Goal: Transaction & Acquisition: Purchase product/service

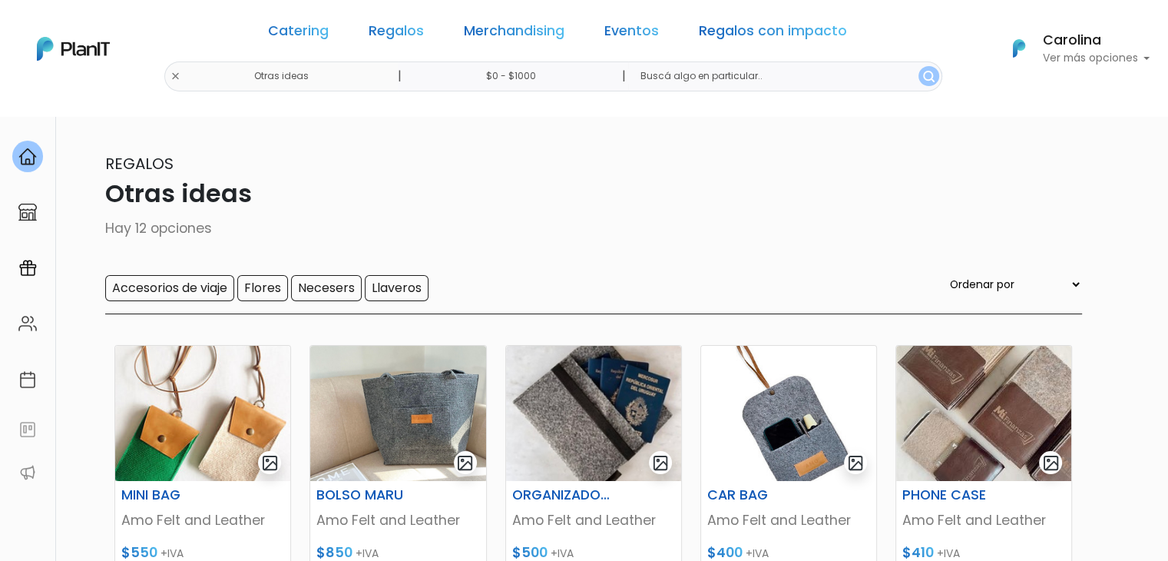
click at [728, 81] on input "text" at bounding box center [785, 76] width 314 height 30
type input "parlante"
click at [919, 66] on button "submit" at bounding box center [929, 76] width 21 height 20
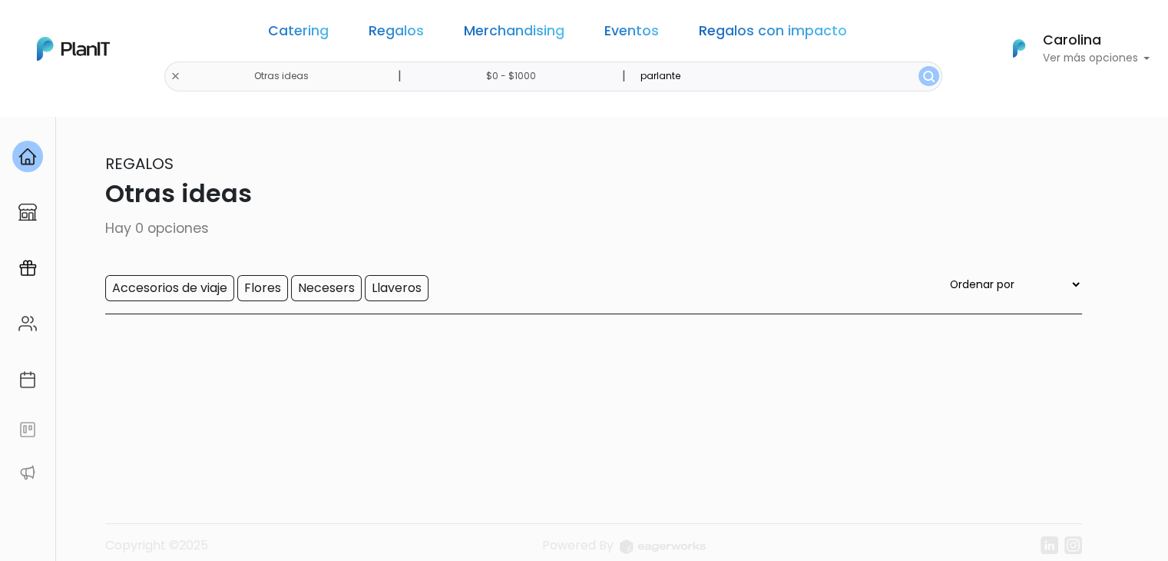
click at [219, 71] on div "Catering Regalos Merchandising Eventos Regalos con impacto Otras ideas | $0 - $…" at bounding box center [584, 48] width 1168 height 85
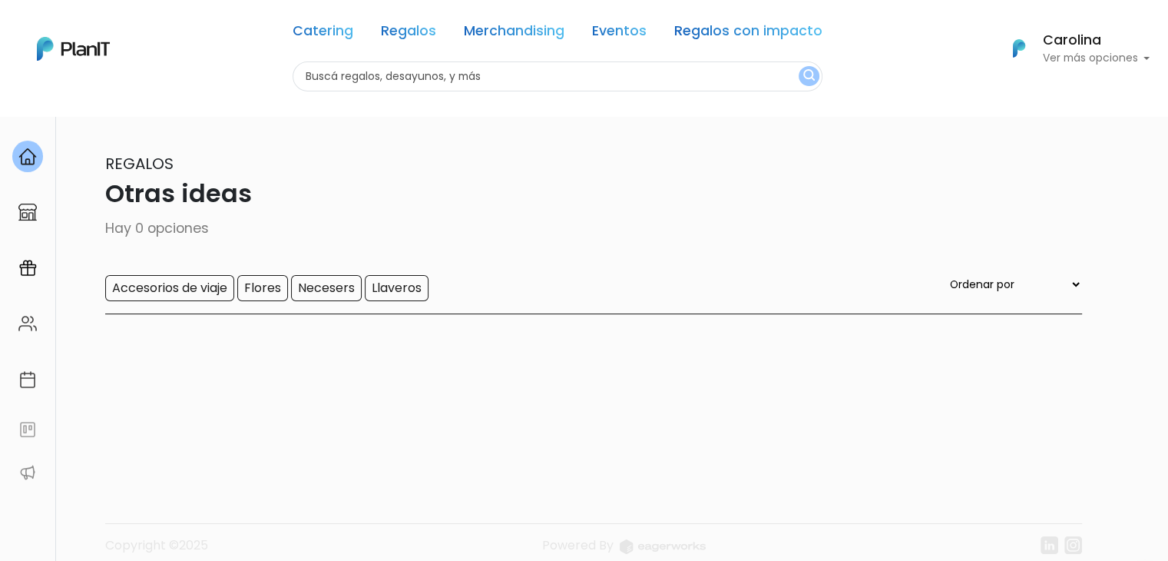
click at [561, 75] on input "text" at bounding box center [558, 76] width 530 height 30
type input "parlante"
click at [799, 66] on button "submit" at bounding box center [809, 76] width 21 height 20
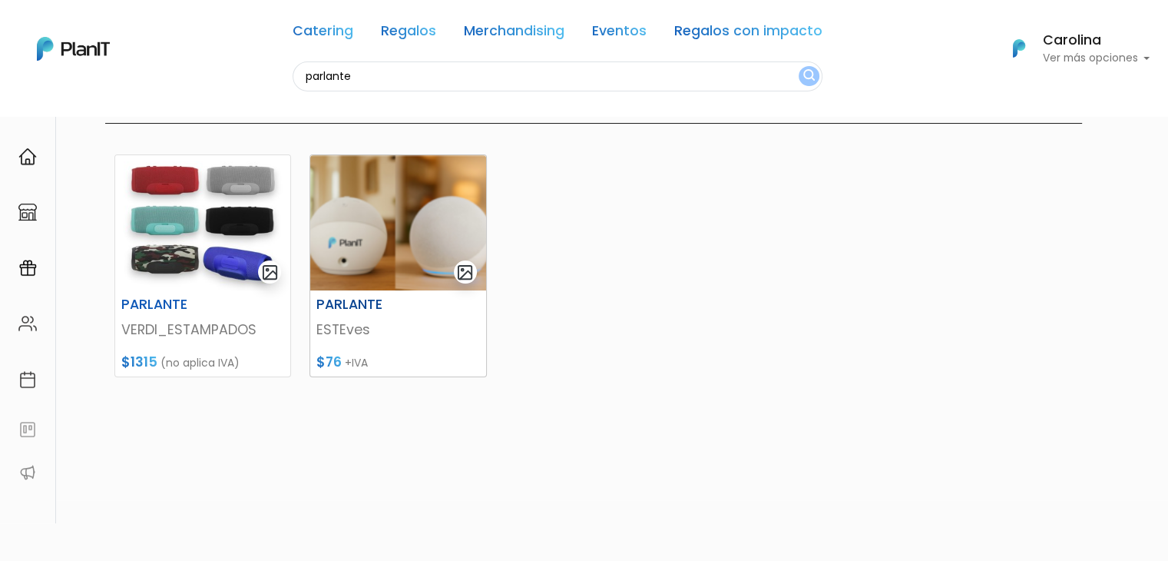
click at [352, 299] on h6 "PARLANTE" at bounding box center [367, 304] width 121 height 16
click at [221, 250] on img at bounding box center [202, 222] width 175 height 135
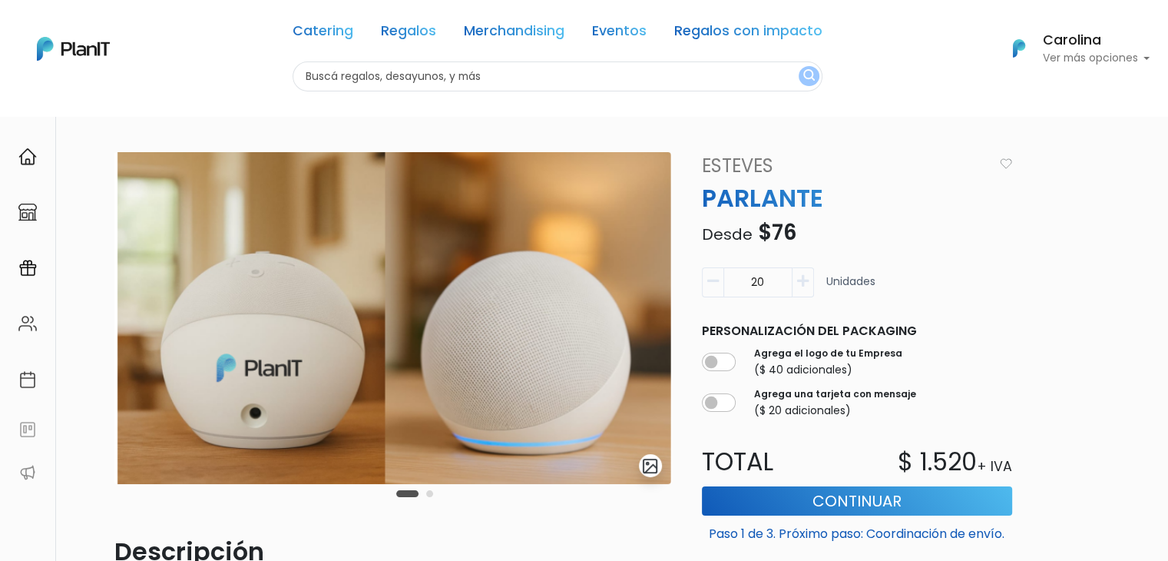
click at [798, 278] on icon "button" at bounding box center [803, 281] width 12 height 14
click at [766, 279] on input "22" at bounding box center [758, 282] width 69 height 30
type input "2"
type input "50"
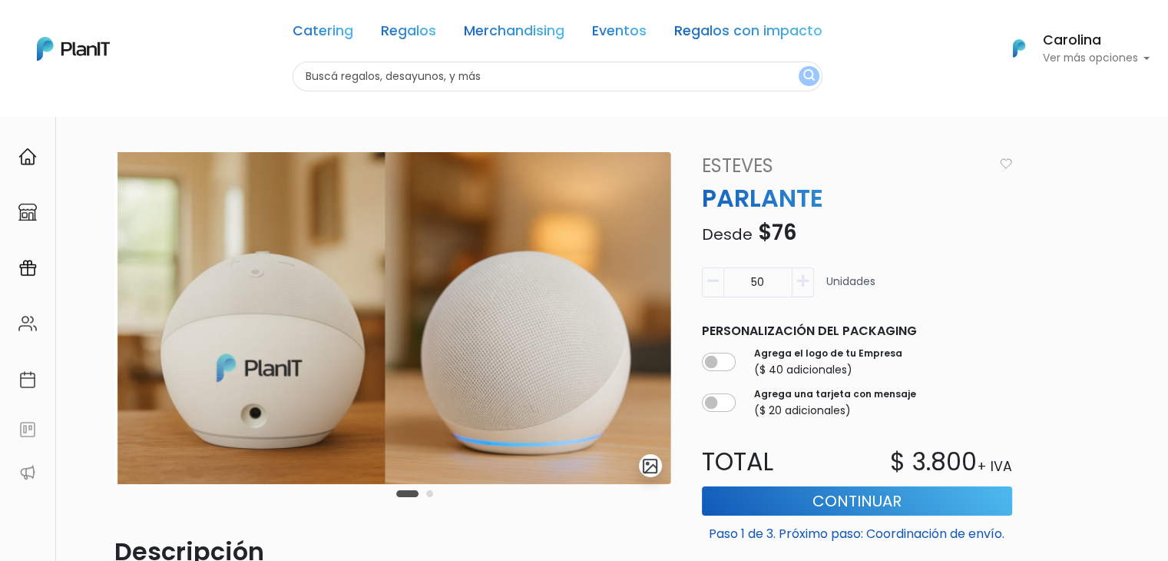
click at [1061, 306] on div "slide 3 of 2 Descripción AMAZON ECHO DOT 5TA GENERACION Características del log…" at bounding box center [598, 477] width 986 height 651
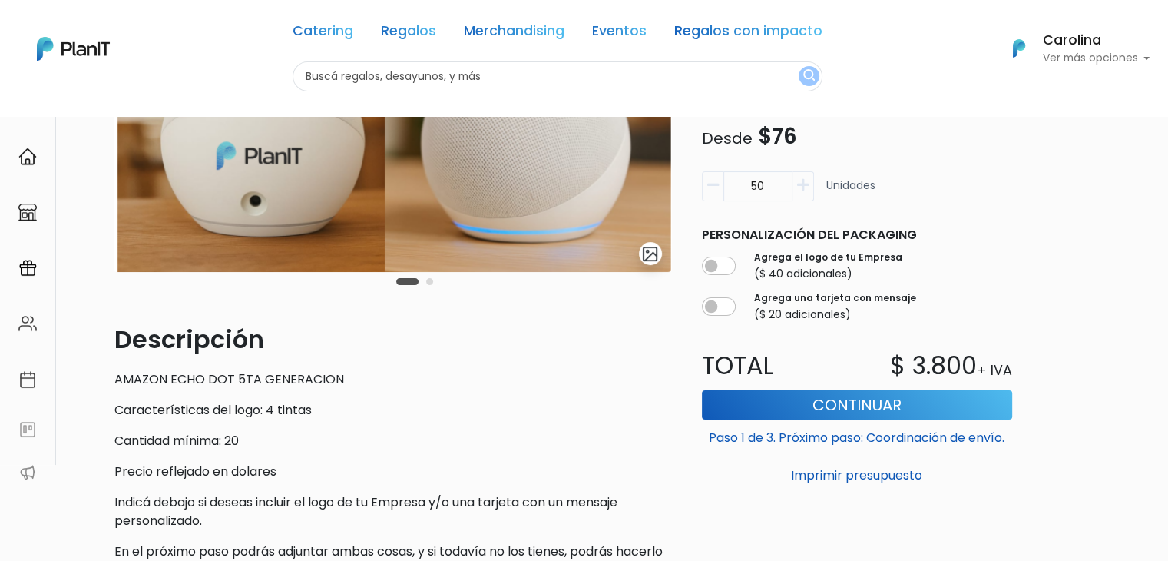
scroll to position [230, 0]
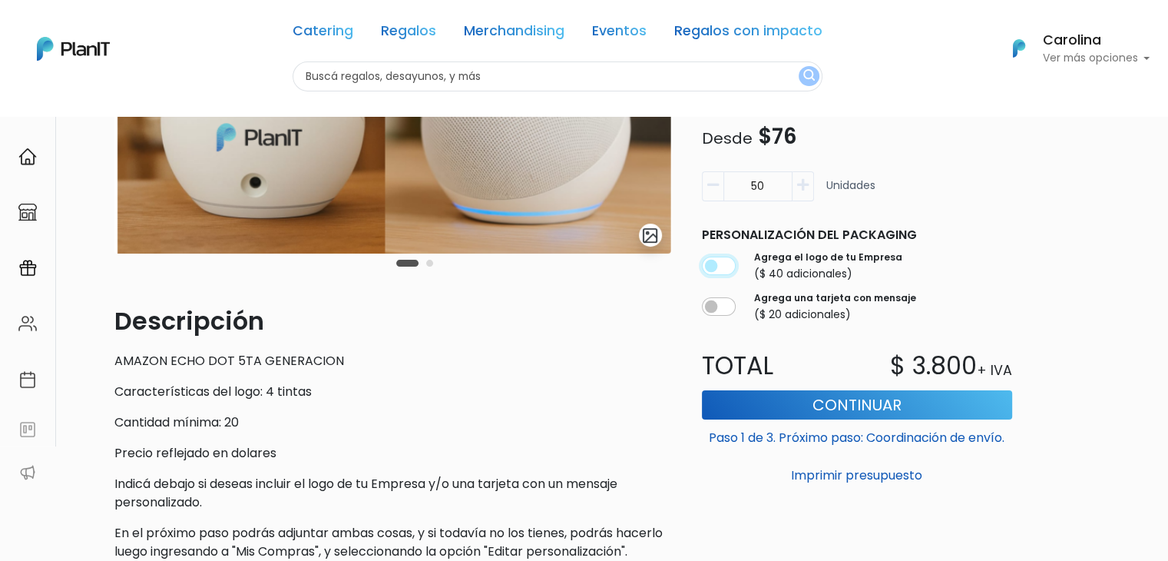
click at [714, 265] on input "checkbox" at bounding box center [719, 266] width 34 height 18
checkbox input "true"
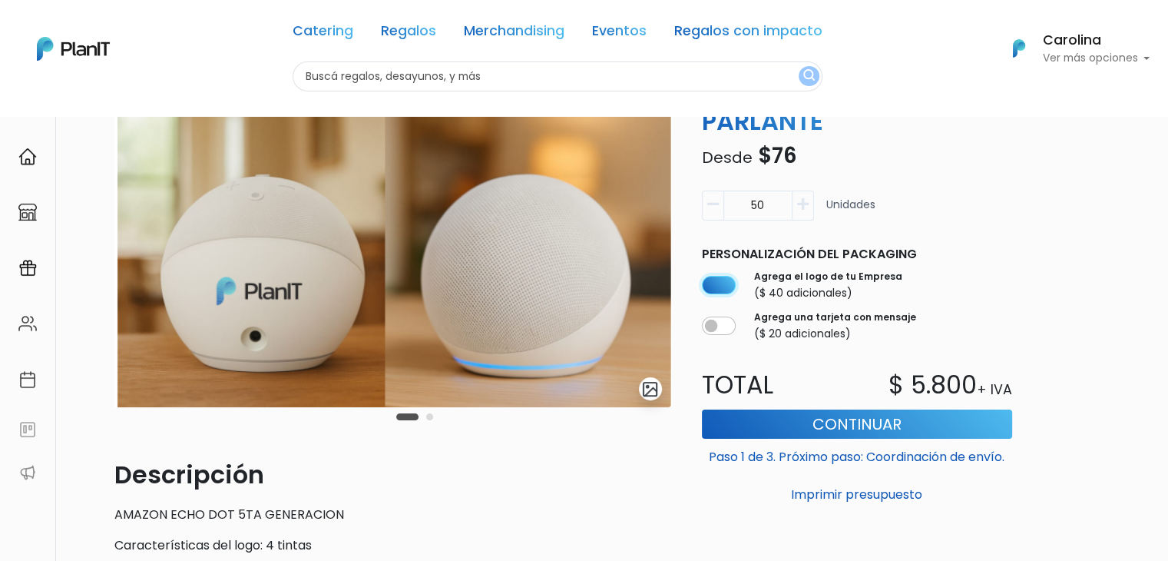
scroll to position [0, 0]
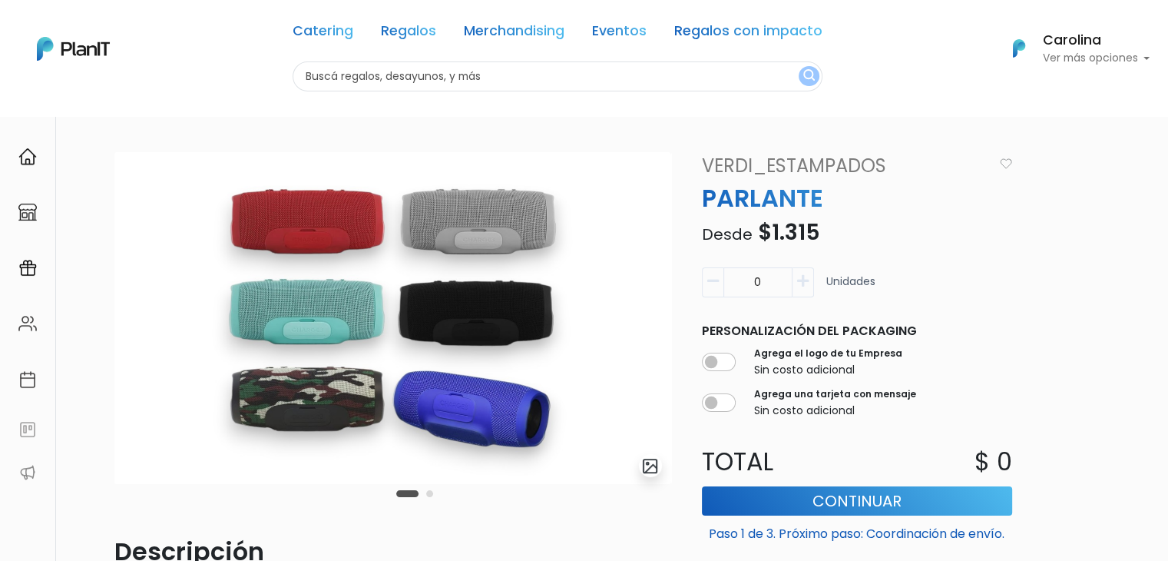
click at [782, 281] on input "0" at bounding box center [758, 282] width 69 height 30
drag, startPoint x: 782, startPoint y: 281, endPoint x: 737, endPoint y: 280, distance: 44.6
click at [737, 280] on input "0" at bounding box center [758, 282] width 69 height 30
type input "50"
click at [719, 373] on div "Agrega el logo de tu Empresa Sin costo adicional" at bounding box center [857, 362] width 310 height 38
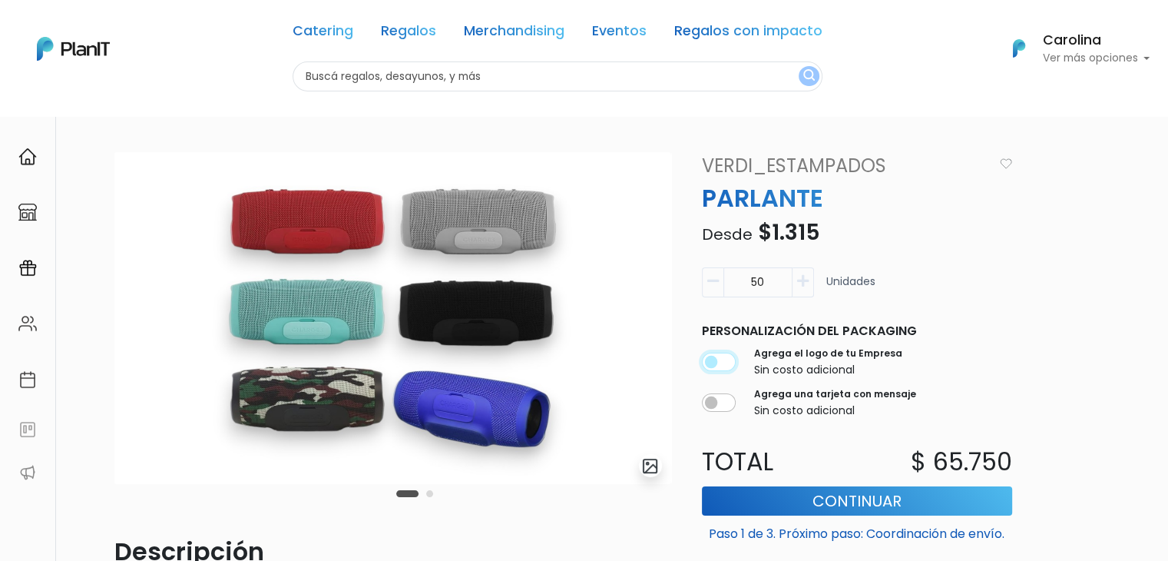
click at [719, 361] on input "checkbox" at bounding box center [719, 362] width 34 height 18
checkbox input "true"
